Goal: Information Seeking & Learning: Learn about a topic

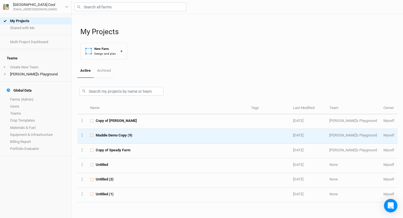
click at [106, 136] on span "Maddie Demo Copy (9)" at bounding box center [114, 135] width 37 height 5
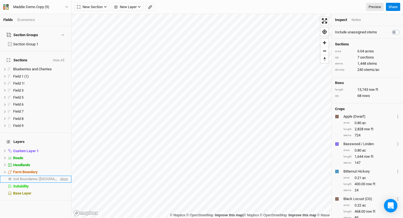
click at [63, 176] on span "show" at bounding box center [63, 179] width 9 height 7
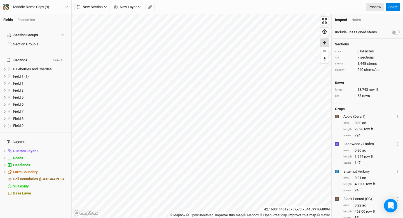
click at [323, 44] on span "Zoom in" at bounding box center [325, 43] width 8 height 8
click at [38, 177] on span "Soil Boundaries (US)" at bounding box center [45, 179] width 64 height 4
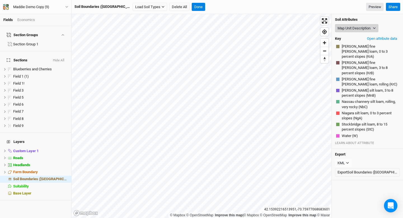
click at [374, 28] on icon "button" at bounding box center [374, 28] width 3 height 3
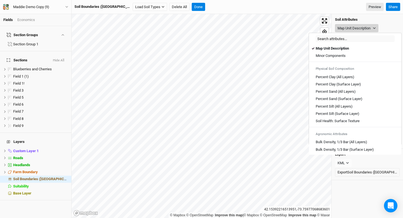
click at [377, 25] on button "Map Unit Description" at bounding box center [356, 28] width 43 height 8
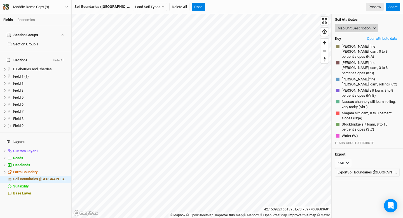
click at [371, 27] on button "Map Unit Description" at bounding box center [356, 28] width 43 height 8
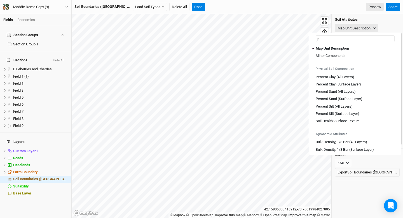
type input "pe"
type input "percent Clay (All Layers)"
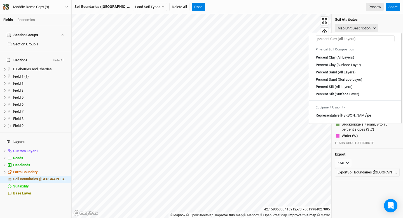
type input "p"
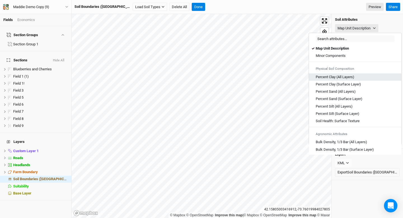
click at [319, 78] on Layers\) "Percent Clay (All Layers)" at bounding box center [335, 77] width 39 height 5
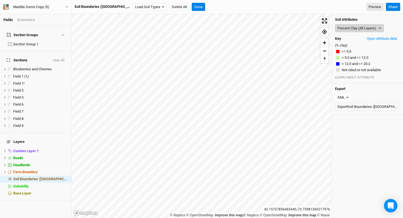
click at [351, 29] on button "Percent Clay (All Layers)" at bounding box center [359, 28] width 49 height 8
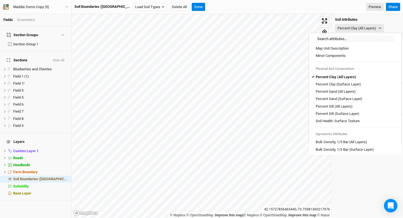
click at [387, 21] on h4 "Soil Attributes" at bounding box center [367, 19] width 65 height 4
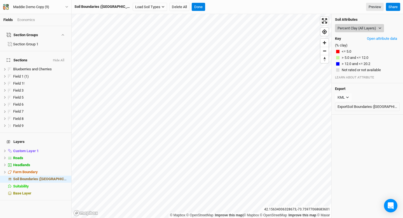
click at [375, 26] on button "Percent Clay (All Layers)" at bounding box center [359, 28] width 49 height 8
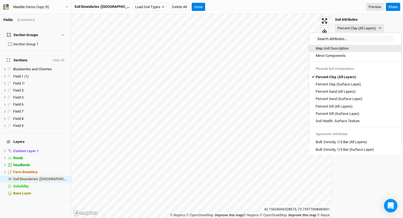
click at [362, 46] on div "Map Unit Description" at bounding box center [355, 48] width 79 height 5
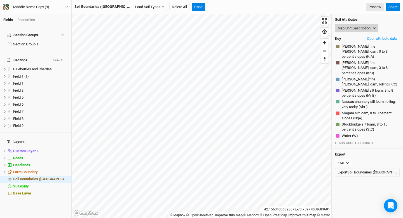
click at [360, 27] on button "Map Unit Description" at bounding box center [356, 28] width 43 height 8
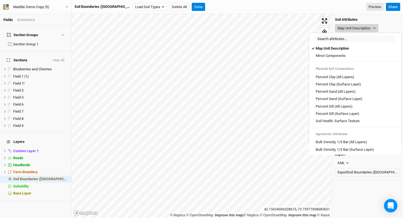
click at [360, 27] on button "Map Unit Description" at bounding box center [356, 28] width 43 height 8
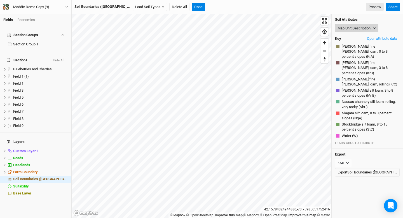
click at [363, 26] on button "Map Unit Description" at bounding box center [356, 28] width 43 height 8
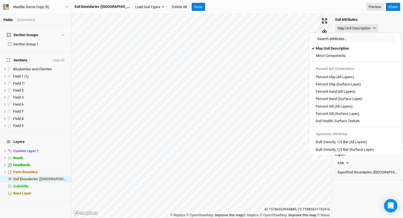
click at [391, 25] on div "Map Unit Description" at bounding box center [367, 28] width 65 height 8
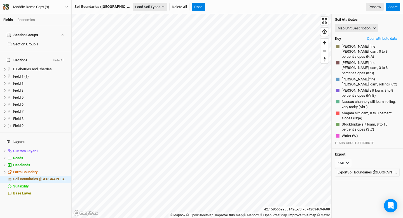
click at [162, 8] on icon "button" at bounding box center [163, 6] width 3 height 3
click at [137, 7] on button "Load Soil Types" at bounding box center [150, 7] width 34 height 8
click at [353, 30] on button "Map Unit Description" at bounding box center [356, 28] width 43 height 8
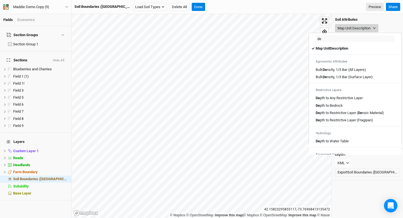
type input "d"
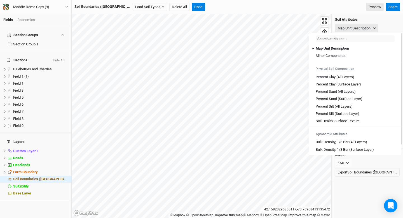
click at [385, 22] on div "Soil Attributes Map Unit Description Key Open attribute data Knickerbocker fine…" at bounding box center [367, 81] width 71 height 135
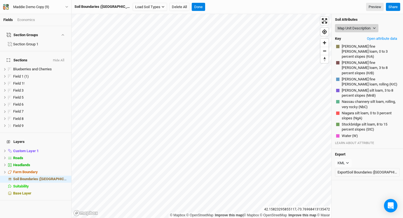
click at [367, 27] on button "Map Unit Description" at bounding box center [356, 28] width 43 height 8
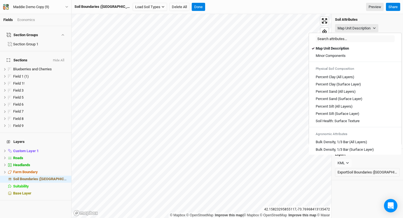
click at [383, 21] on h4 "Soil Attributes" at bounding box center [367, 19] width 65 height 4
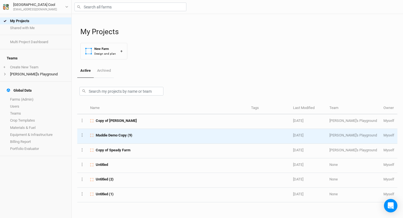
click at [117, 136] on span "Maddie Demo Copy (9)" at bounding box center [114, 135] width 37 height 5
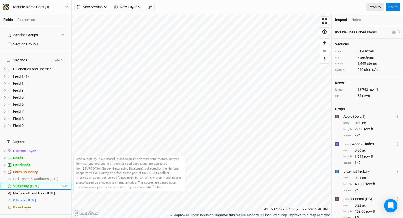
click at [38, 184] on span "Suitability (U.S.)" at bounding box center [26, 186] width 26 height 4
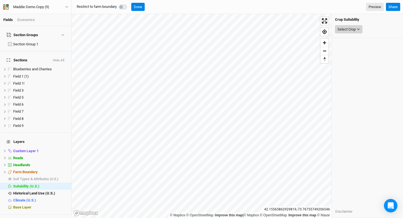
click at [361, 28] on button "Select Crop" at bounding box center [348, 29] width 27 height 8
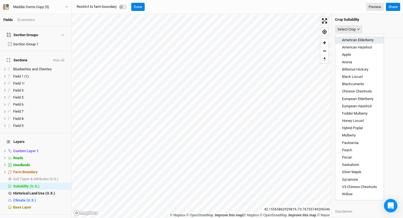
click at [354, 43] on button "American Elderberry" at bounding box center [360, 39] width 48 height 7
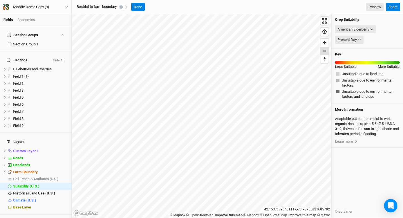
click at [324, 52] on span "Zoom out" at bounding box center [325, 51] width 8 height 8
click at [322, 40] on span "Zoom in" at bounding box center [325, 43] width 8 height 8
click at [44, 191] on span "Historical Land Use (U.S.)" at bounding box center [34, 193] width 42 height 4
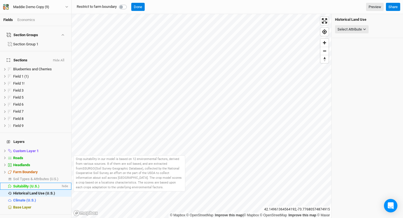
click at [25, 184] on span "Suitability (U.S.)" at bounding box center [26, 186] width 26 height 4
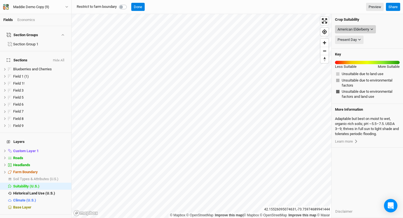
click at [362, 30] on div "American Elderberry" at bounding box center [354, 30] width 32 height 6
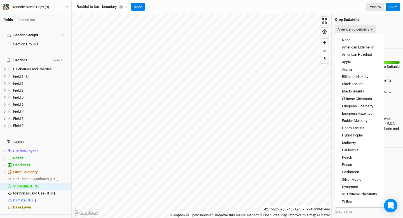
click at [393, 26] on div "American Elderberry" at bounding box center [367, 29] width 65 height 11
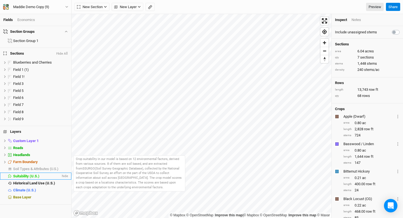
click at [30, 176] on span "Suitability (U.S.)" at bounding box center [26, 176] width 26 height 4
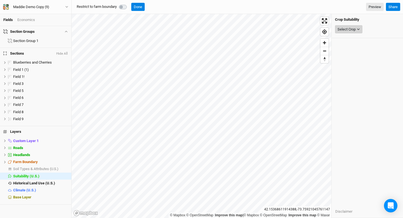
click at [350, 29] on div "Select Crop" at bounding box center [347, 30] width 18 height 6
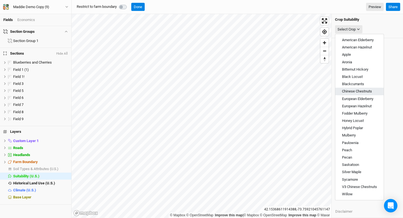
click at [359, 91] on span "Chinese Chestnuts" at bounding box center [357, 91] width 30 height 4
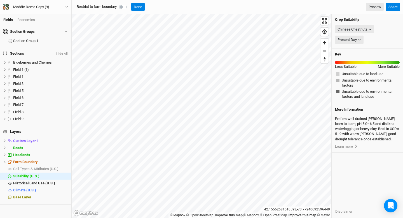
click at [129, 4] on label at bounding box center [129, 4] width 0 height 0
click at [123, 6] on input "checkbox" at bounding box center [121, 7] width 4 height 6
checkbox input "true"
